Goal: Contribute content

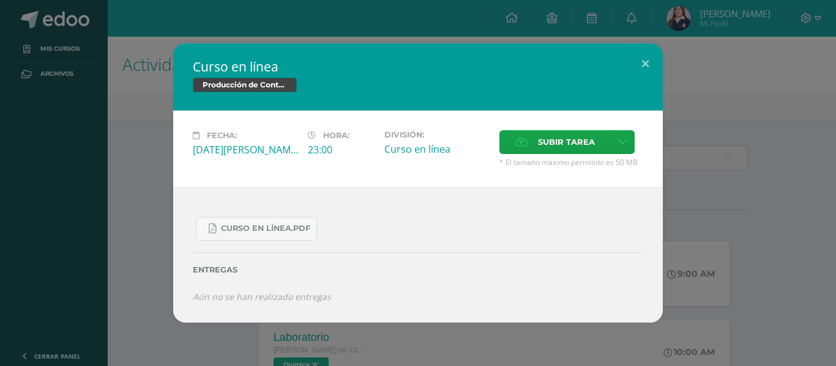
scroll to position [790, 0]
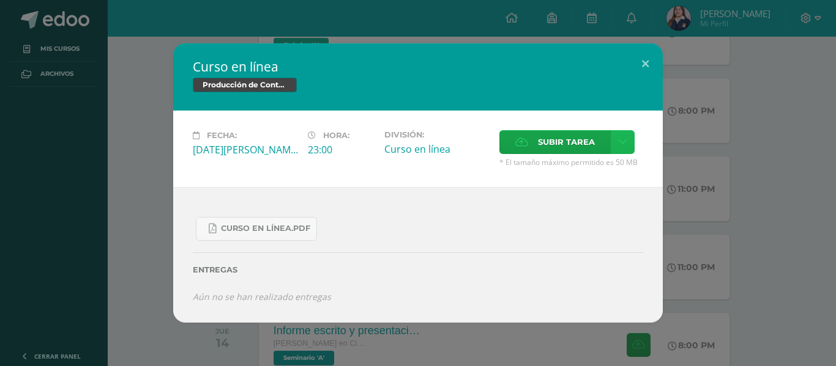
click at [620, 135] on link at bounding box center [623, 142] width 24 height 24
click at [577, 176] on link "Subir enlace" at bounding box center [579, 168] width 122 height 19
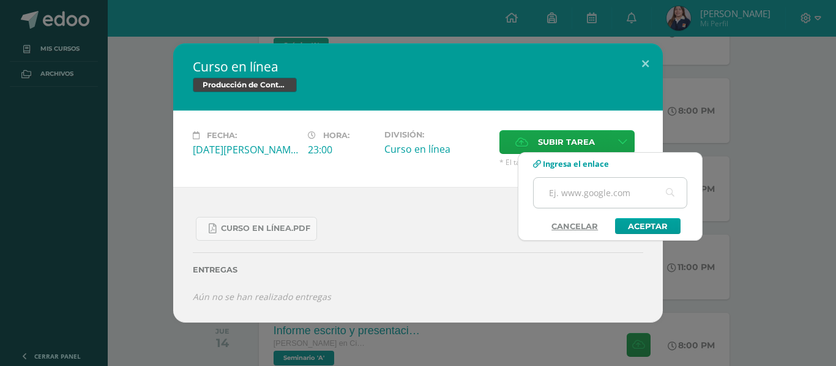
click at [603, 196] on input "text" at bounding box center [610, 193] width 153 height 30
click at [585, 200] on input "text" at bounding box center [610, 193] width 153 height 30
paste input "[URL][DOMAIN_NAME]"
type input "[URL][DOMAIN_NAME]"
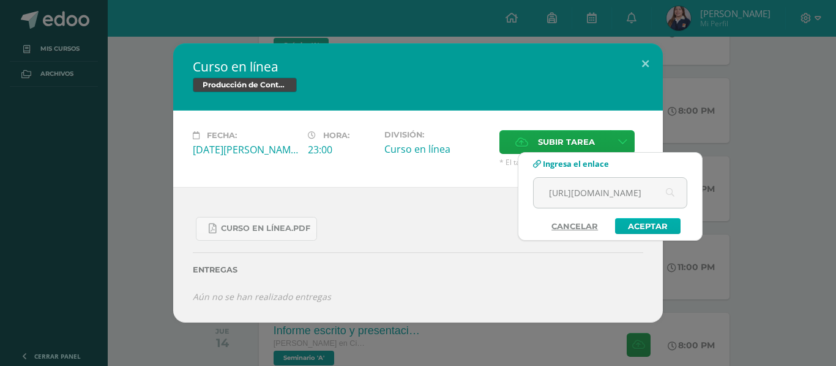
click at [649, 223] on link "Aceptar" at bounding box center [647, 226] width 65 height 16
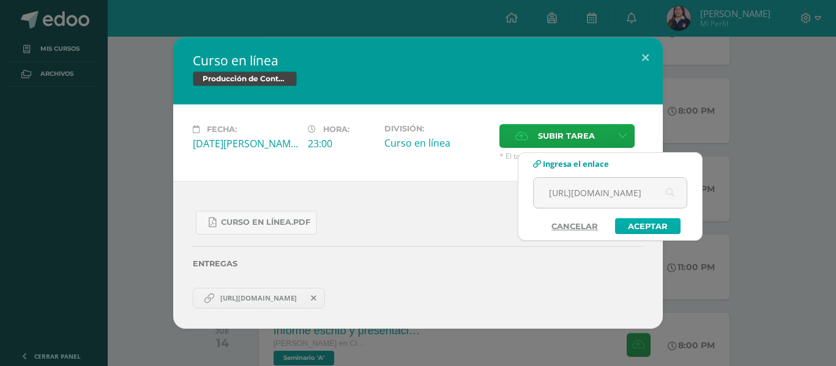
scroll to position [0, 0]
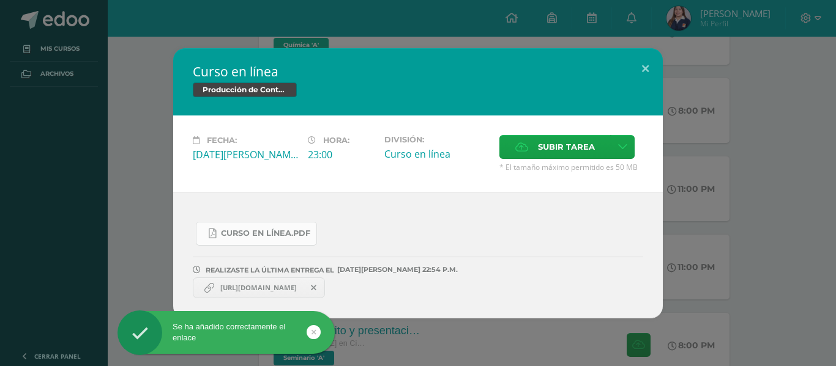
click at [217, 227] on link "Curso en línea.pdf" at bounding box center [256, 234] width 121 height 24
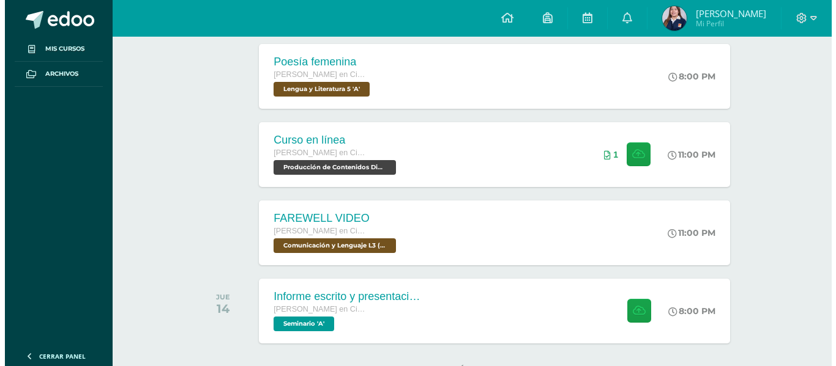
scroll to position [810, 0]
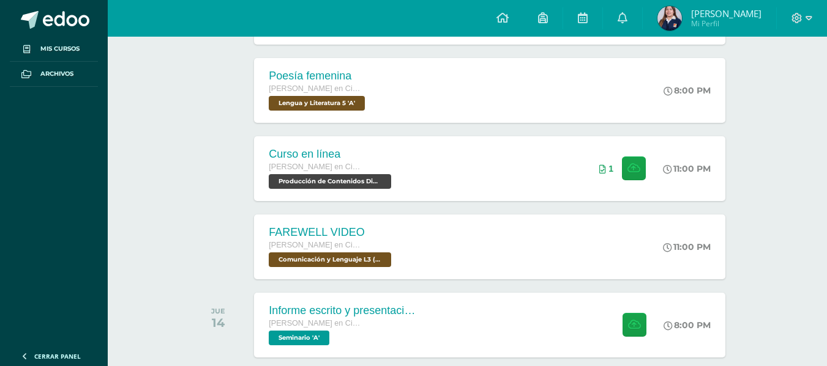
click at [464, 151] on div "Curso en línea [PERSON_NAME] en Ciencias y Letras con Orientación en Computació…" at bounding box center [489, 168] width 471 height 65
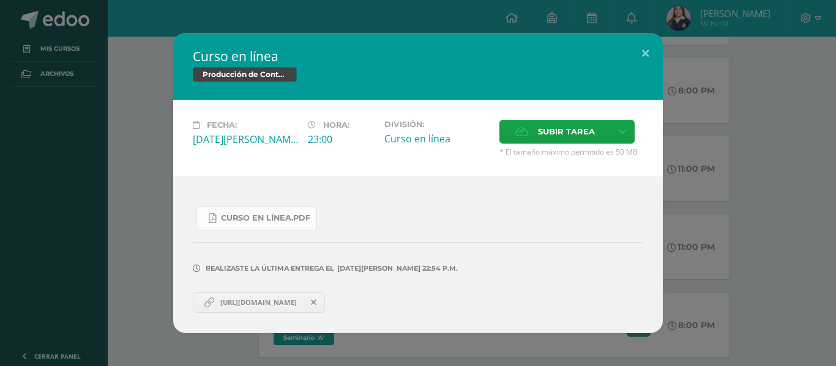
click at [256, 215] on span "Curso en línea.pdf" at bounding box center [265, 219] width 89 height 10
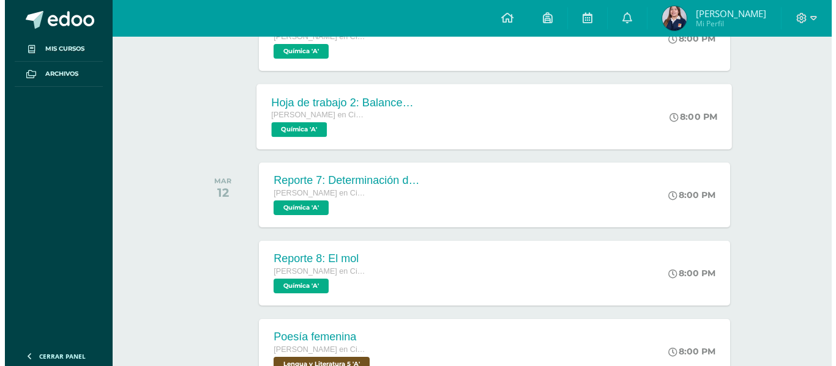
scroll to position [715, 0]
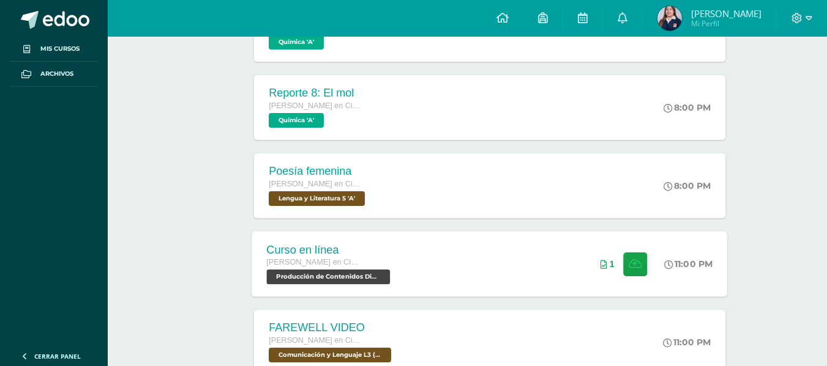
click at [441, 238] on div "Curso en línea [PERSON_NAME] en Ciencias y Letras con Orientación en Computació…" at bounding box center [489, 263] width 475 height 65
